Goal: Find specific page/section

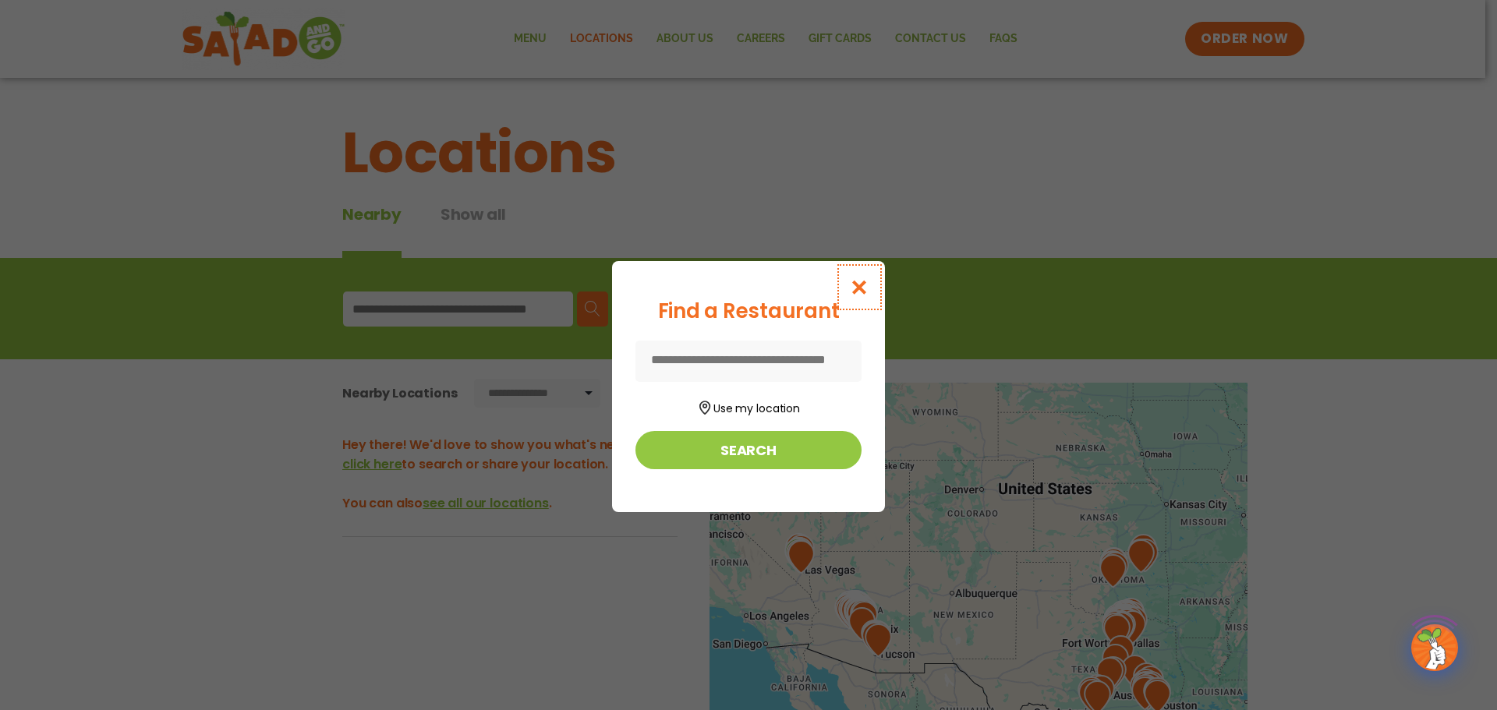
click at [857, 291] on icon "Close modal" at bounding box center [859, 287] width 19 height 16
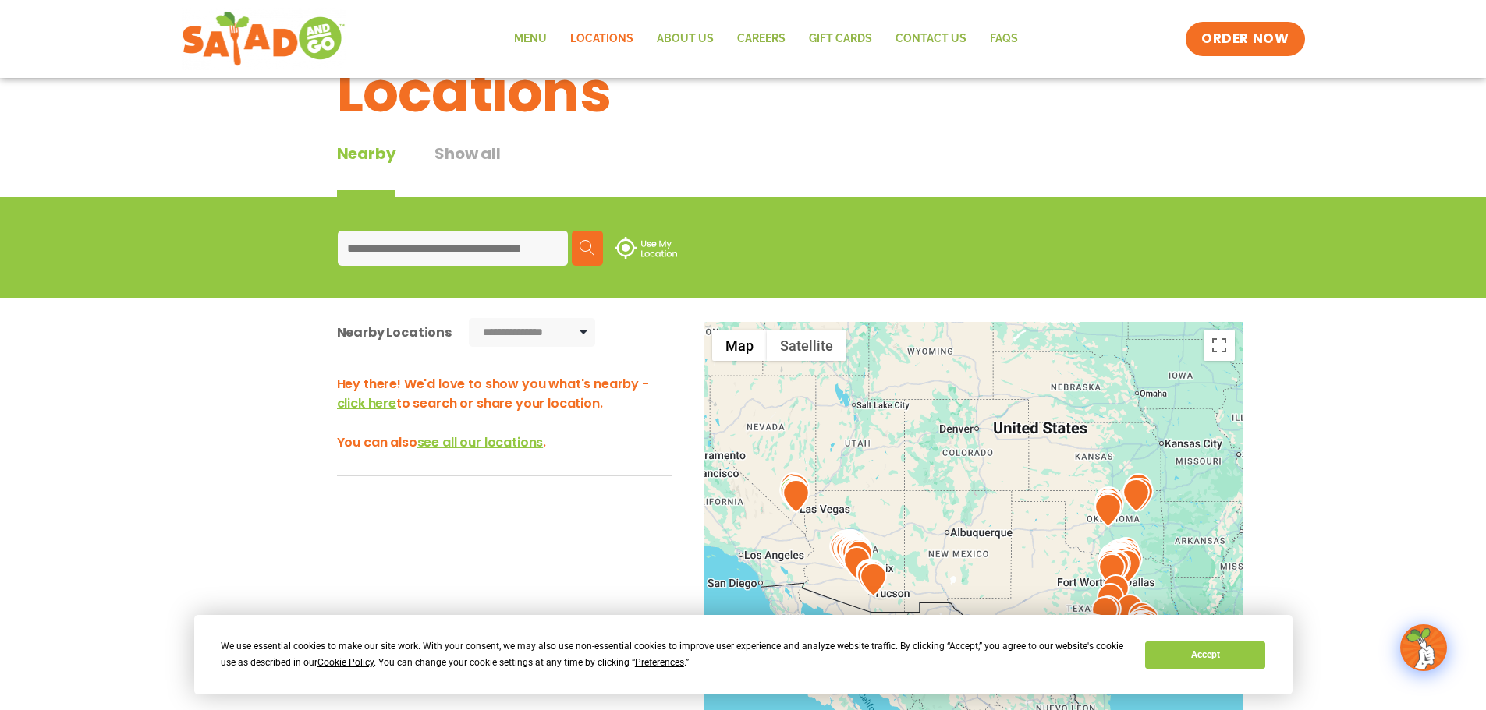
scroll to position [234, 0]
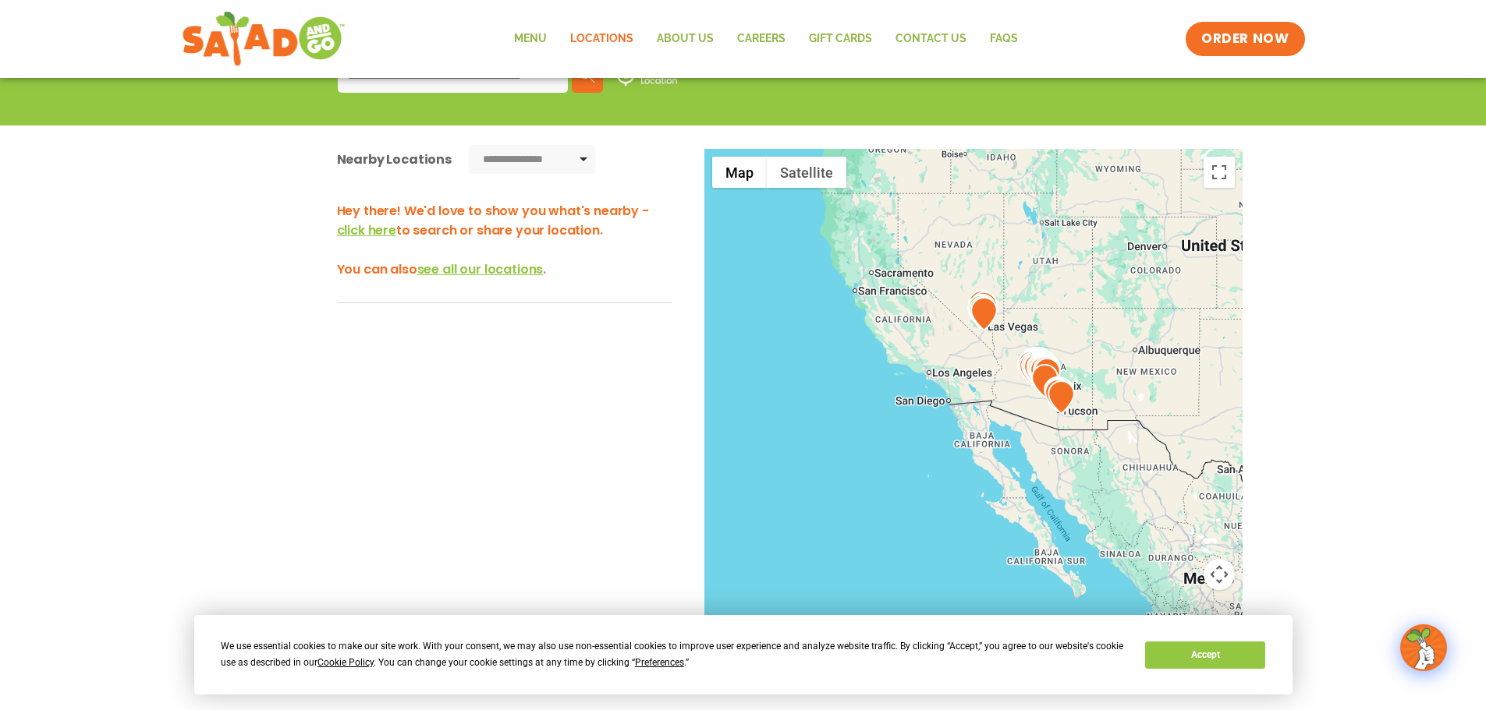
drag, startPoint x: 868, startPoint y: 344, endPoint x: 1059, endPoint y: 335, distance: 191.3
click at [1059, 335] on div at bounding box center [973, 407] width 538 height 516
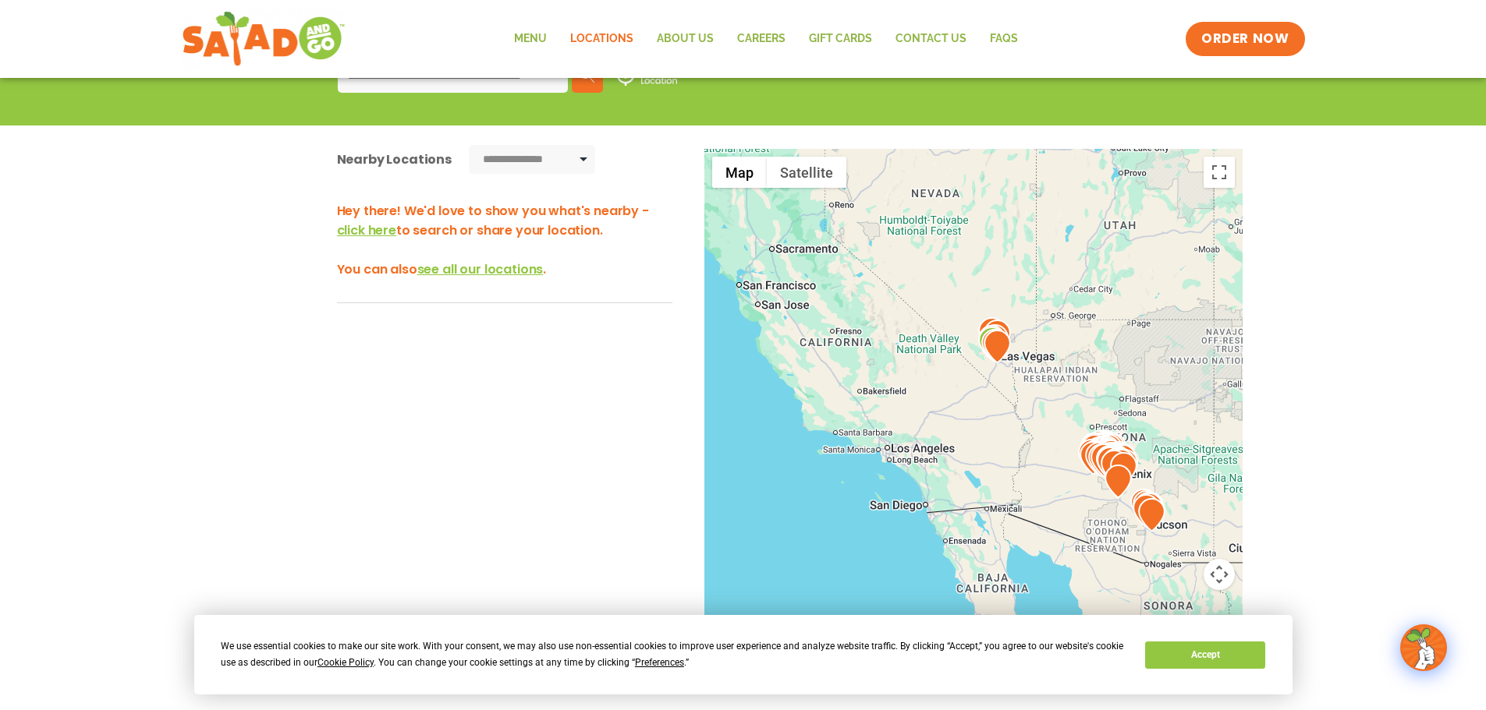
drag, startPoint x: 1030, startPoint y: 377, endPoint x: 1018, endPoint y: 364, distance: 17.7
click at [1018, 364] on div at bounding box center [973, 407] width 538 height 516
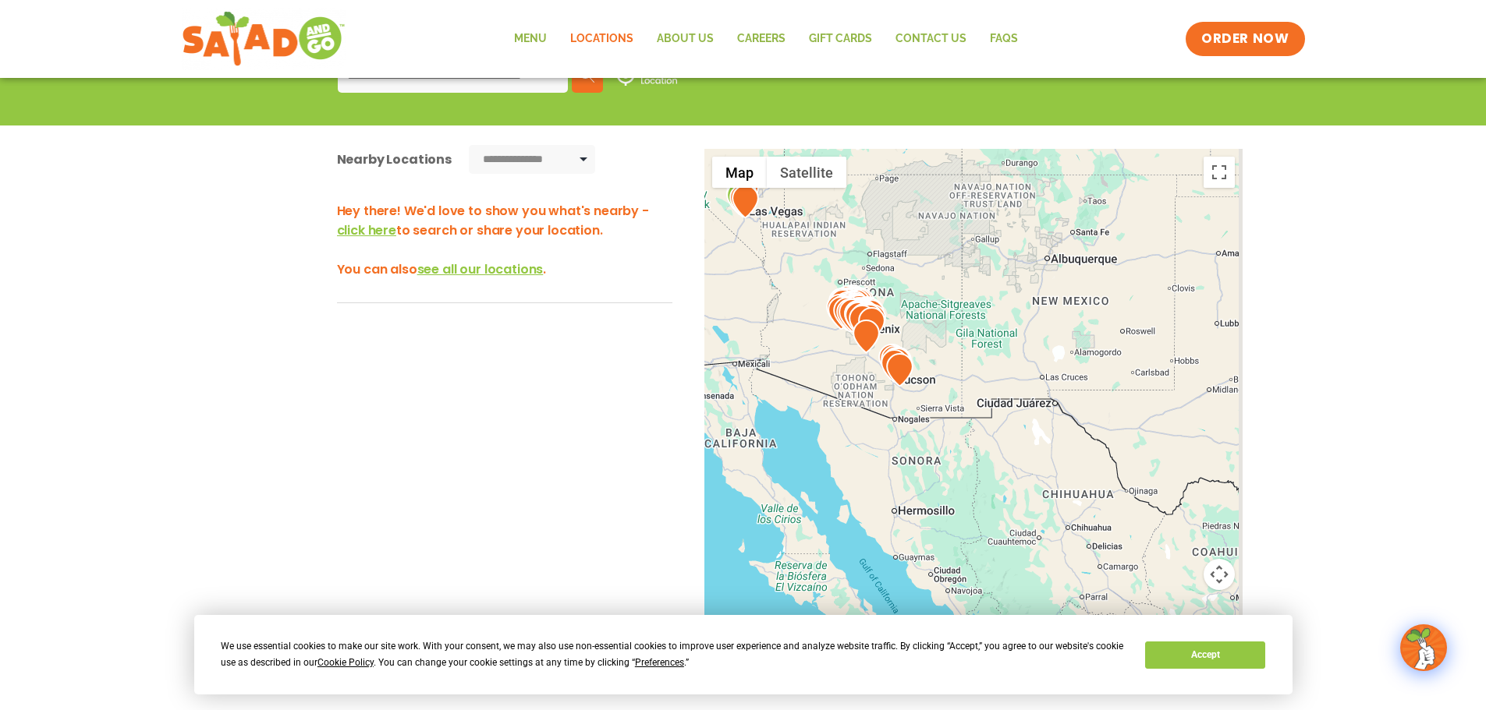
drag, startPoint x: 1107, startPoint y: 475, endPoint x: 846, endPoint y: 317, distance: 305.1
click at [846, 262] on div at bounding box center [990, 262] width 538 height 0
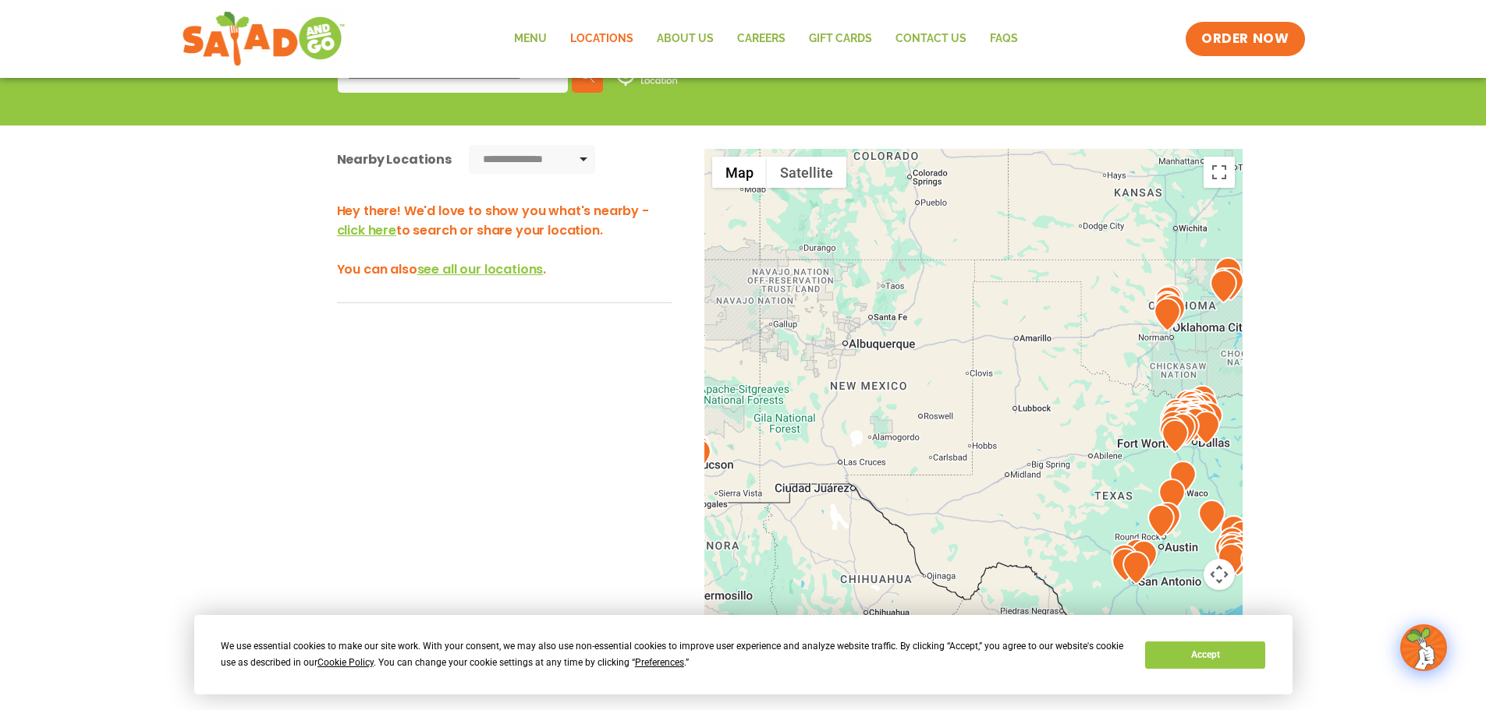
drag, startPoint x: 1112, startPoint y: 294, endPoint x: 914, endPoint y: 394, distance: 221.8
click at [914, 394] on div at bounding box center [973, 407] width 538 height 516
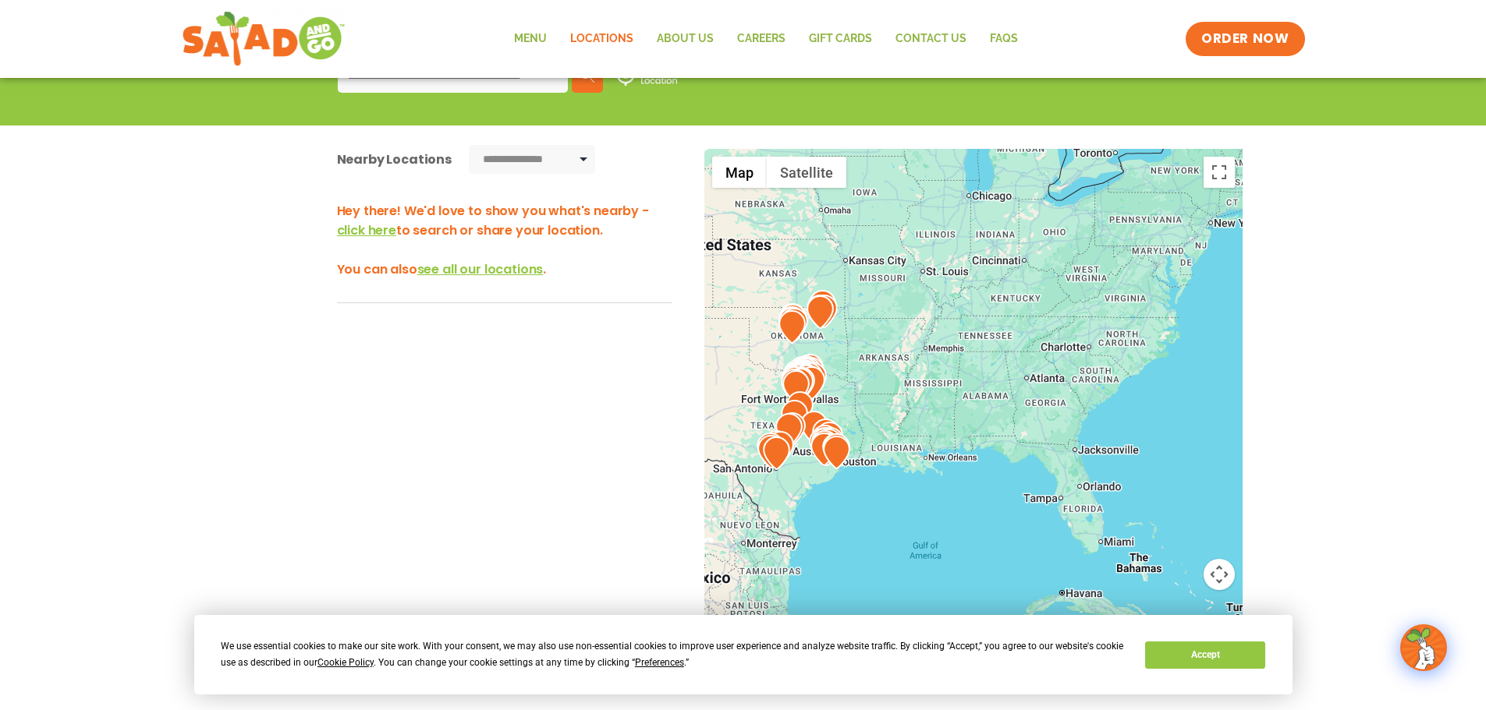
drag, startPoint x: 1027, startPoint y: 378, endPoint x: 708, endPoint y: 389, distance: 319.1
click at [708, 389] on div at bounding box center [973, 407] width 538 height 516
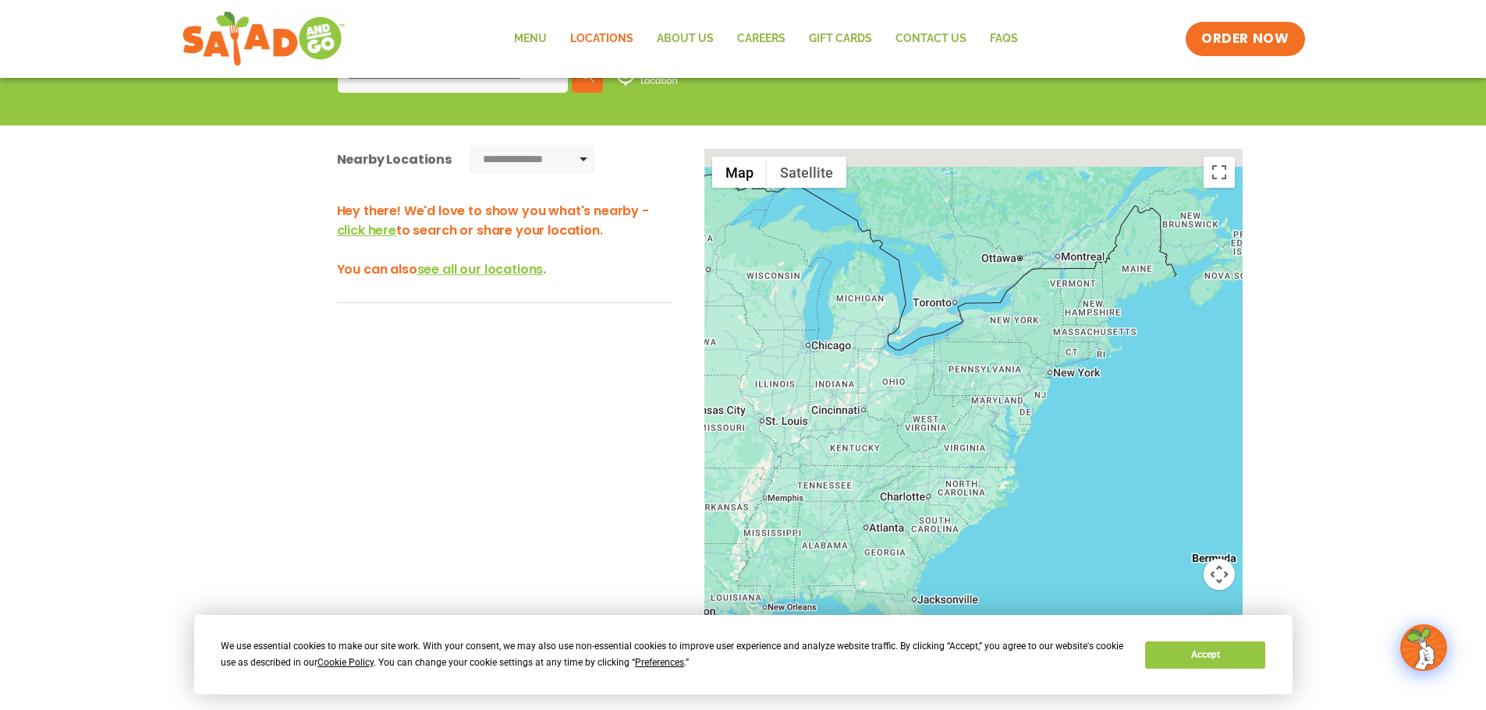
drag, startPoint x: 954, startPoint y: 352, endPoint x: 795, endPoint y: 501, distance: 217.4
click at [795, 501] on div at bounding box center [973, 407] width 538 height 516
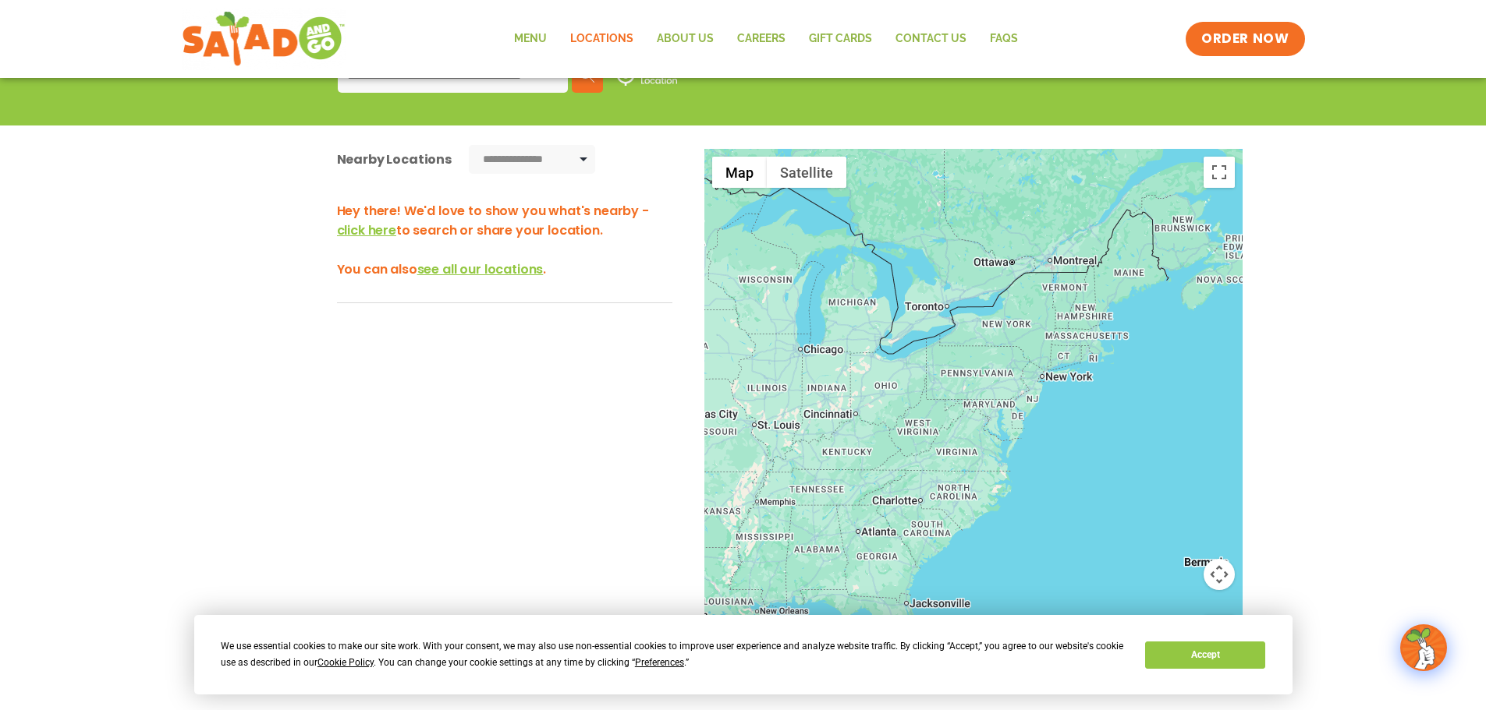
drag, startPoint x: 861, startPoint y: 455, endPoint x: 1080, endPoint y: 341, distance: 247.3
click at [1080, 341] on div at bounding box center [973, 407] width 538 height 516
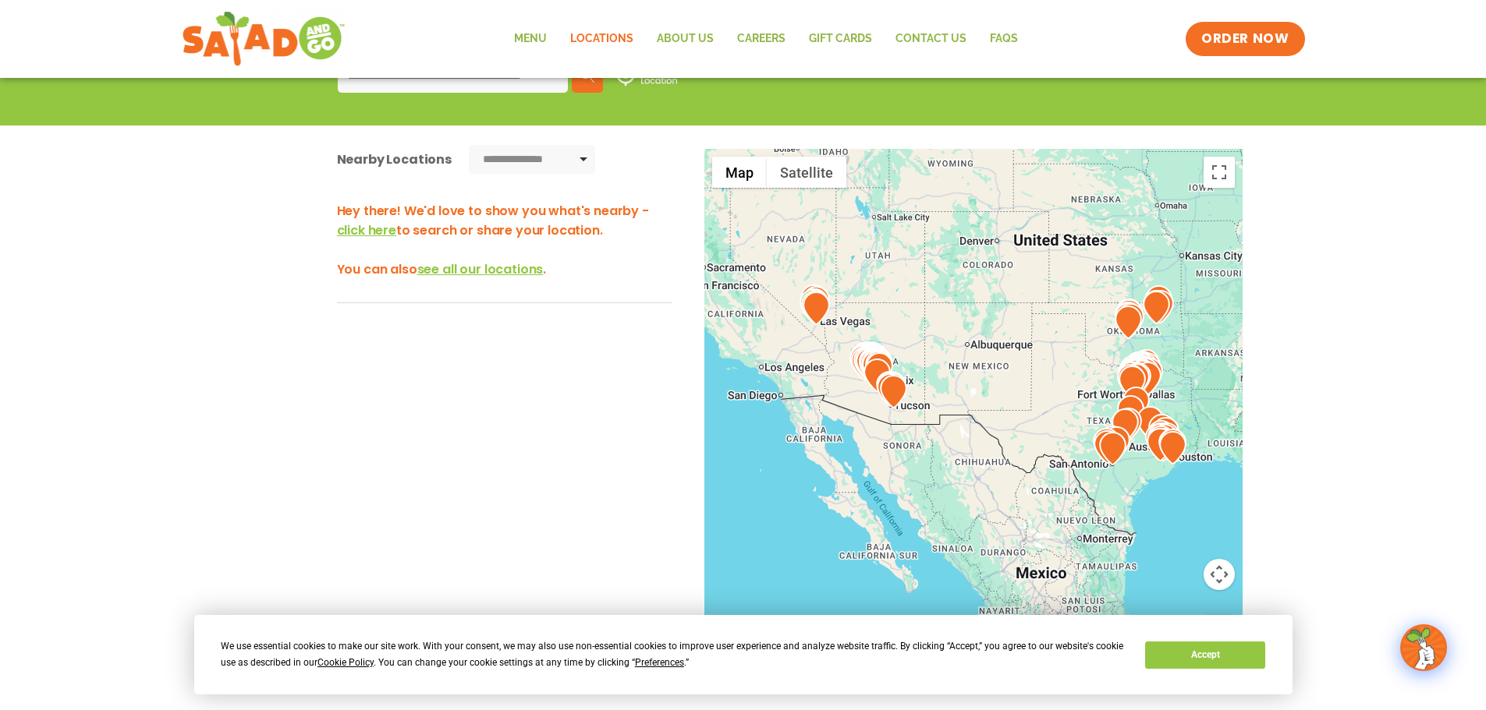
drag, startPoint x: 864, startPoint y: 367, endPoint x: 1011, endPoint y: 403, distance: 151.1
click at [1011, 403] on div at bounding box center [973, 407] width 538 height 516
